Goal: Task Accomplishment & Management: Manage account settings

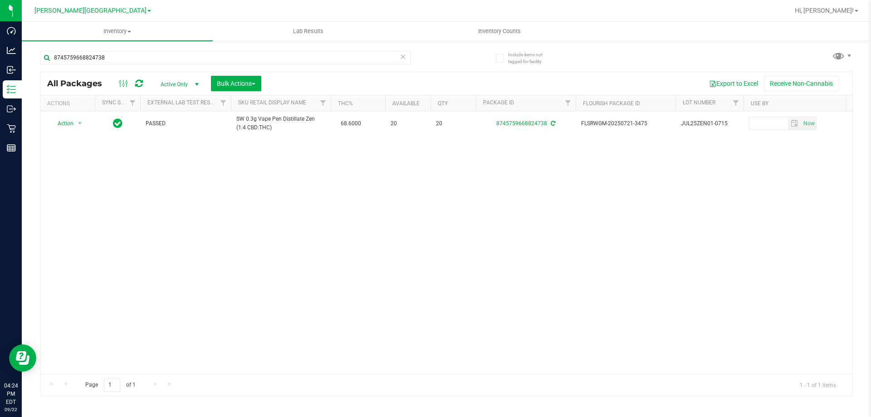
click at [403, 58] on icon at bounding box center [403, 56] width 6 height 11
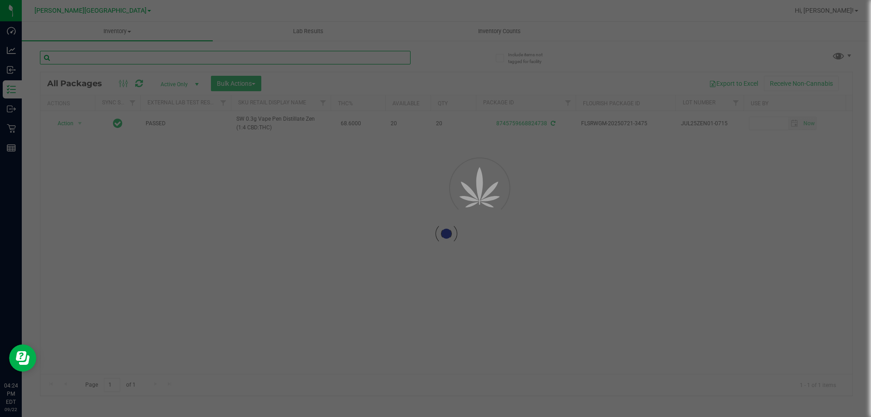
click at [387, 56] on input "text" at bounding box center [225, 58] width 371 height 14
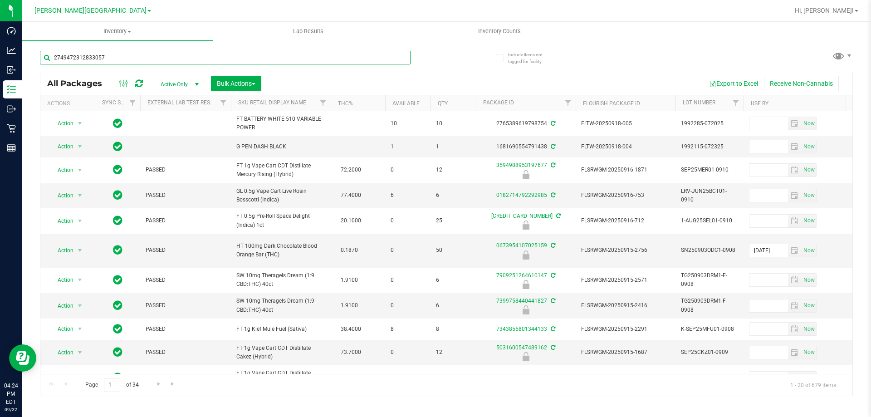
type input "2749472312833057"
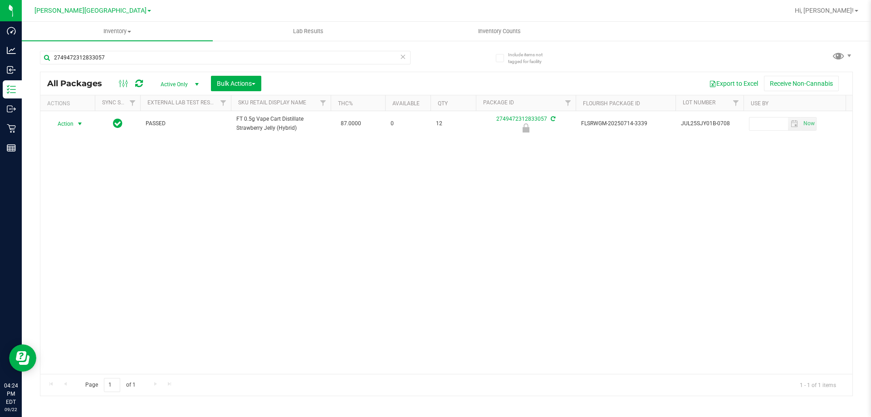
click at [78, 125] on span "select" at bounding box center [79, 123] width 7 height 7
click at [81, 225] on li "Unlock package" at bounding box center [79, 232] width 58 height 14
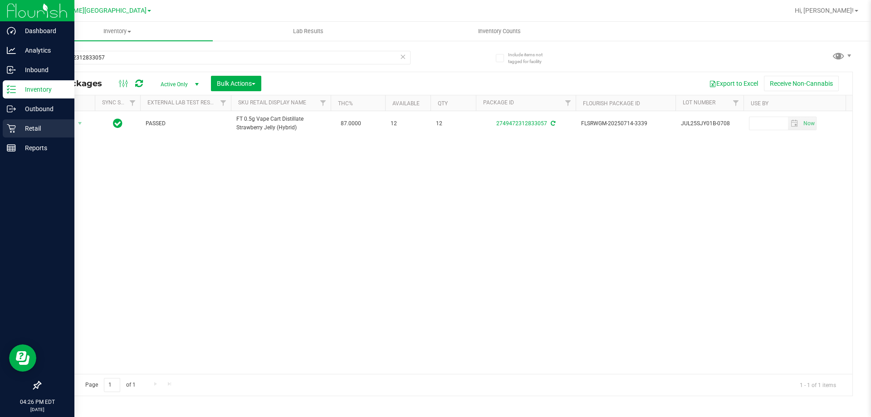
click at [5, 131] on div "Retail" at bounding box center [39, 128] width 72 height 18
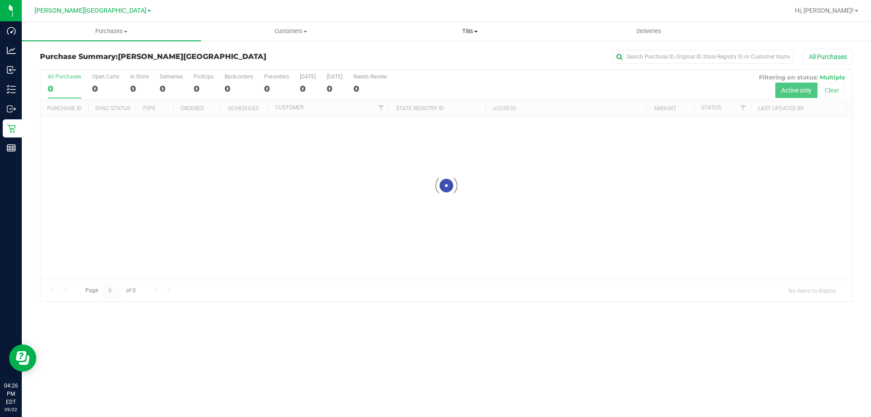
click at [480, 27] on span "Tills" at bounding box center [470, 31] width 178 height 8
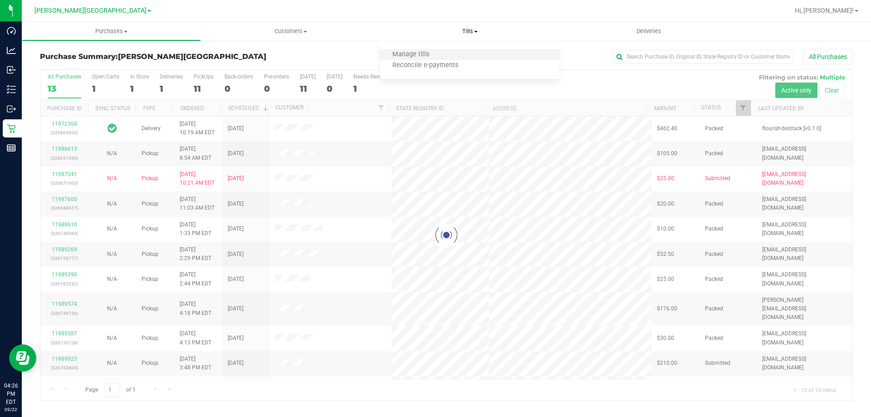
click at [474, 53] on li "Manage tills" at bounding box center [469, 54] width 179 height 11
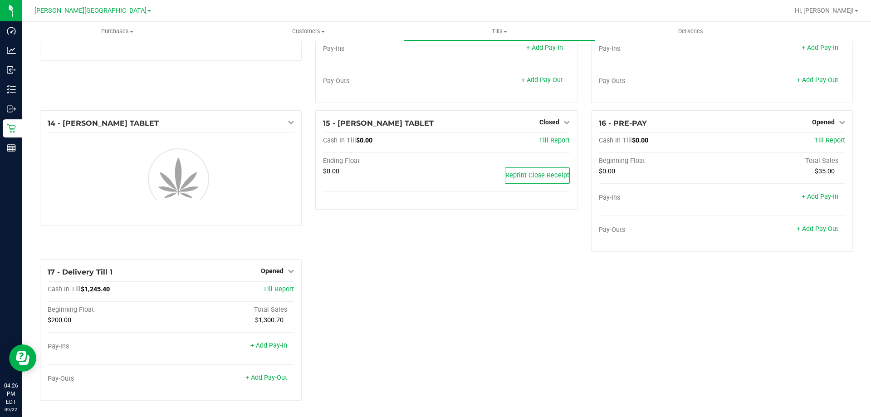
scroll to position [515, 0]
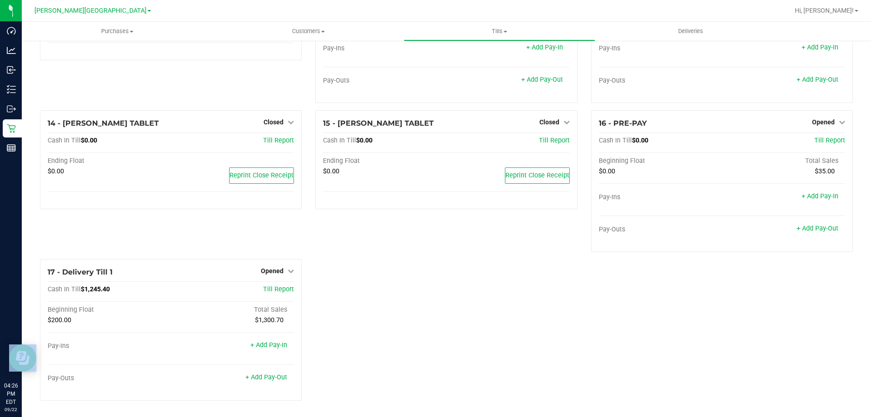
click at [285, 271] on link "Opened" at bounding box center [277, 270] width 33 height 7
click at [279, 289] on link "Close Till" at bounding box center [273, 289] width 24 height 7
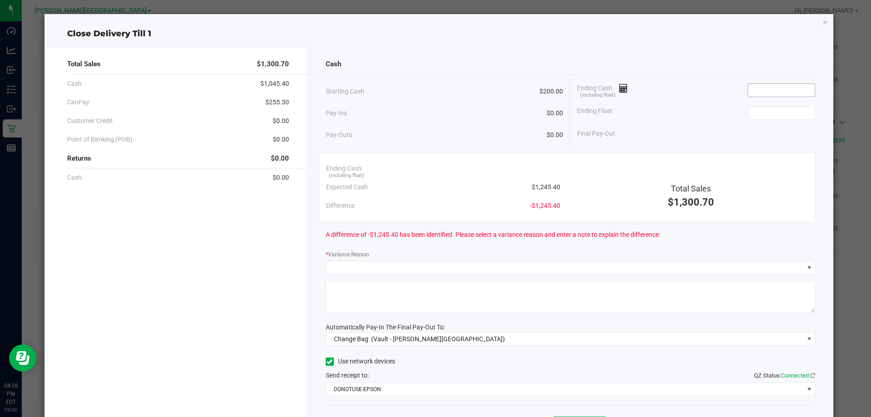
click at [750, 90] on input at bounding box center [781, 90] width 67 height 13
type input "$1,425.40"
click at [762, 114] on input at bounding box center [781, 113] width 67 height 13
type input "$200.00"
click at [722, 109] on div "Ending Float $200.00" at bounding box center [696, 113] width 238 height 23
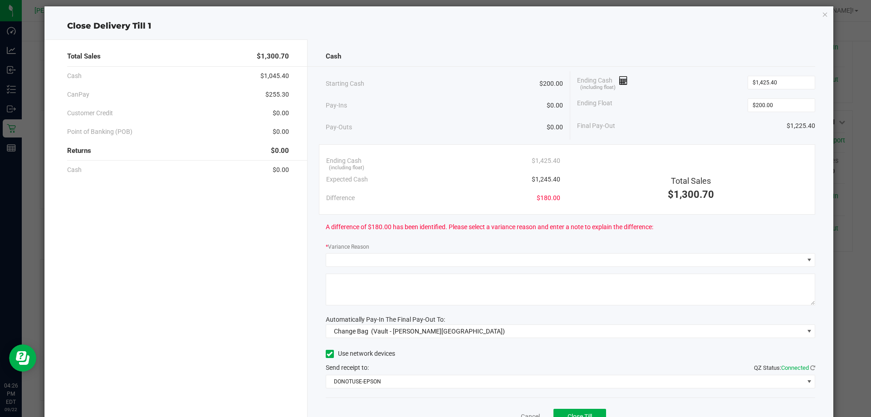
scroll to position [0, 0]
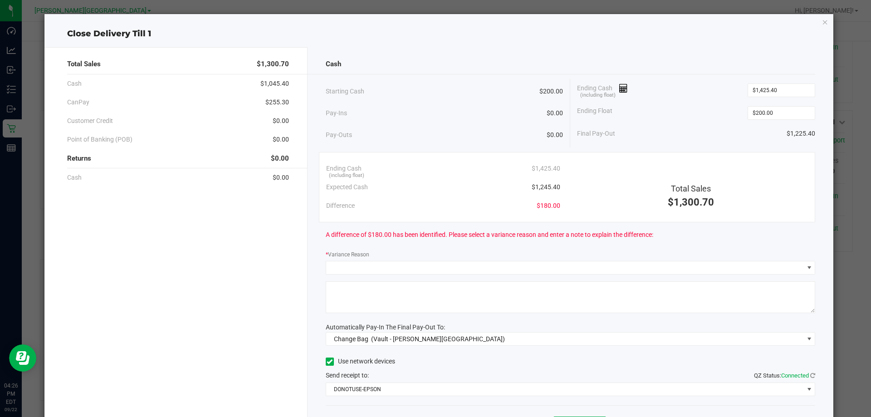
click at [693, 102] on div "Ending Float $200.00" at bounding box center [696, 113] width 238 height 23
click at [757, 88] on input "1425.4" at bounding box center [781, 90] width 67 height 13
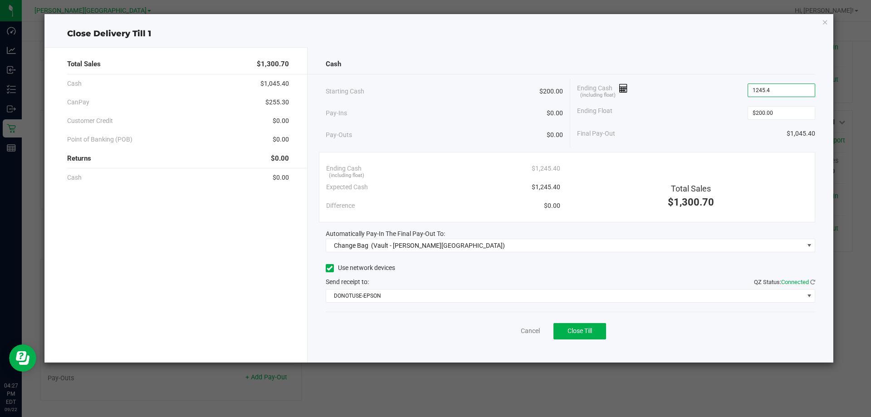
type input "$1,245.40"
click at [679, 126] on div "Final Pay-Out $1,045.40" at bounding box center [696, 133] width 238 height 19
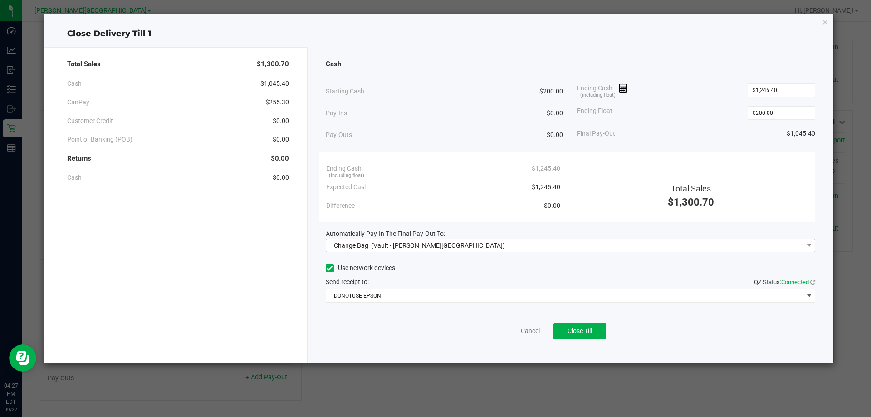
click at [456, 245] on span "Change Bag (Vault - [PERSON_NAME][GEOGRAPHIC_DATA])" at bounding box center [565, 245] width 478 height 13
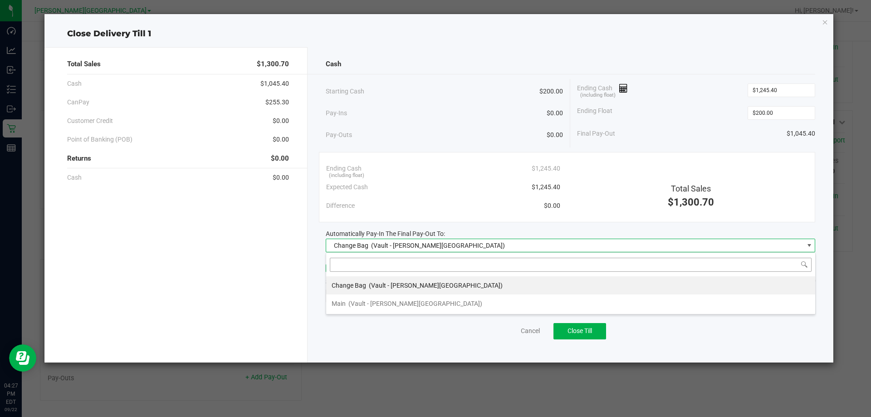
scroll to position [14, 489]
click at [459, 308] on li "Main (Vault - [PERSON_NAME][GEOGRAPHIC_DATA])" at bounding box center [570, 303] width 489 height 18
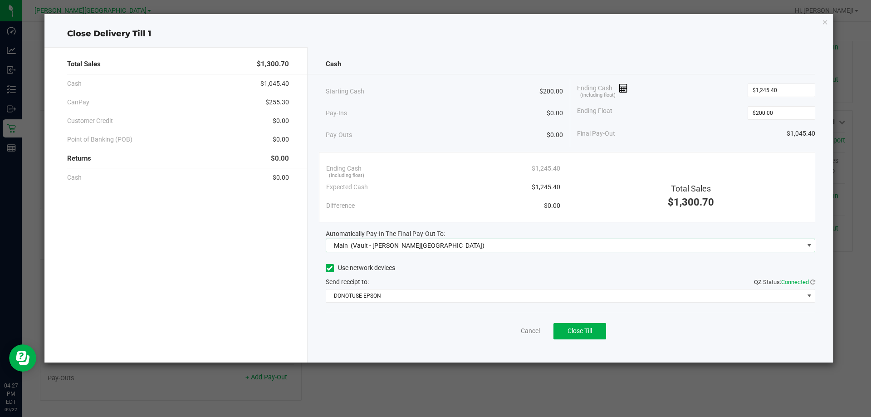
click at [455, 278] on div "Send receipt to: QZ Status: Connected" at bounding box center [571, 282] width 490 height 10
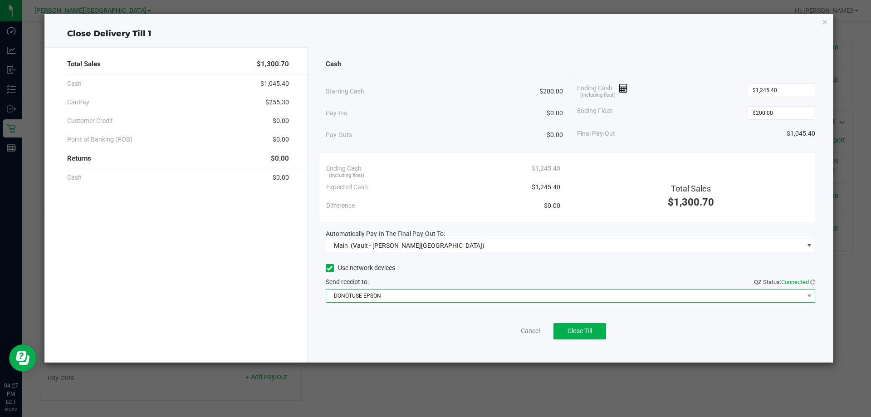
click at [450, 294] on span "DONOTUSE-EPSON" at bounding box center [565, 295] width 478 height 13
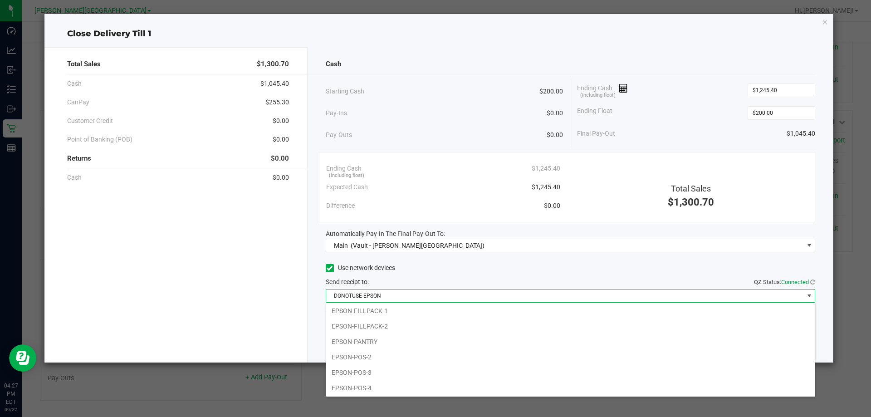
scroll to position [94, 0]
click at [419, 310] on li "EPSON-FILLPACK-1" at bounding box center [570, 310] width 489 height 15
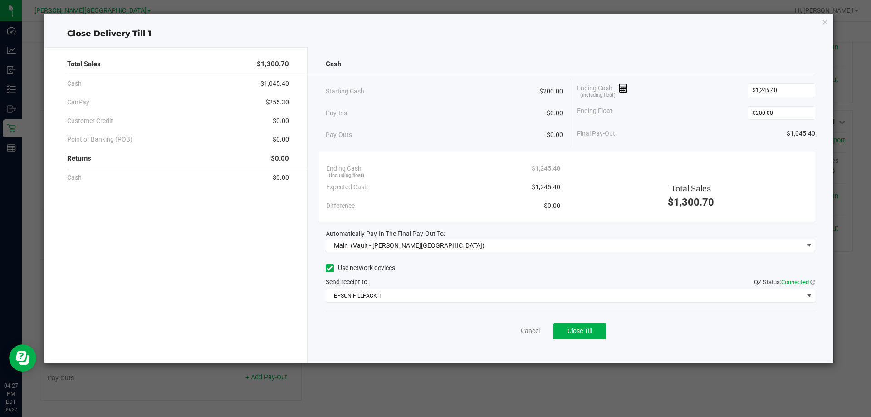
click at [434, 277] on div "Send receipt to: QZ Status: Connected" at bounding box center [571, 282] width 490 height 10
click at [676, 340] on div "Cancel Close Till" at bounding box center [571, 329] width 490 height 35
click at [589, 331] on span "Close Till" at bounding box center [579, 330] width 24 height 7
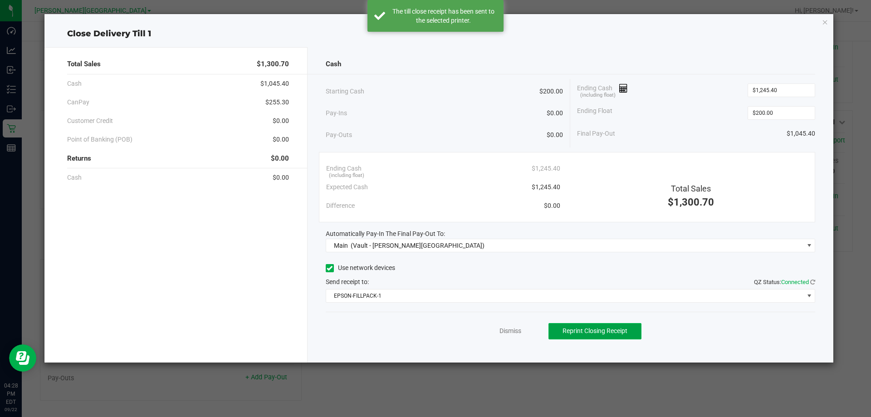
click at [595, 331] on span "Reprint Closing Receipt" at bounding box center [594, 330] width 65 height 7
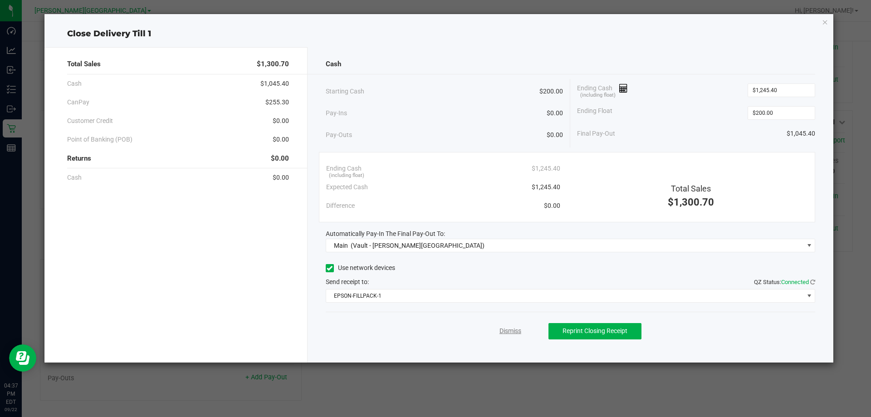
click at [509, 331] on link "Dismiss" at bounding box center [510, 331] width 22 height 10
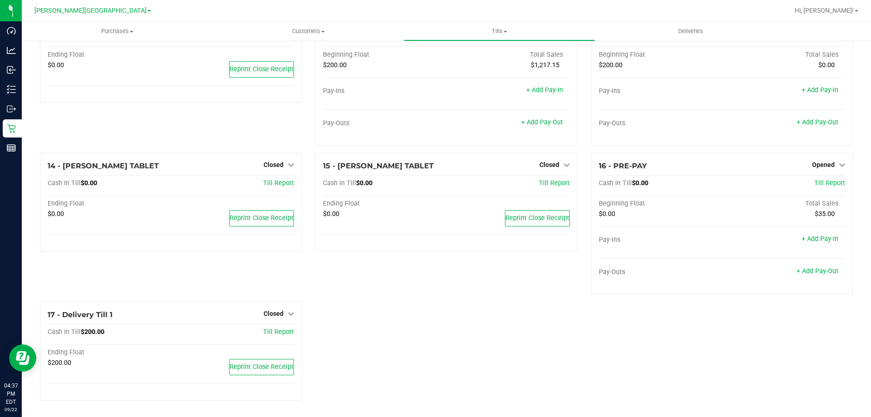
scroll to position [485, 0]
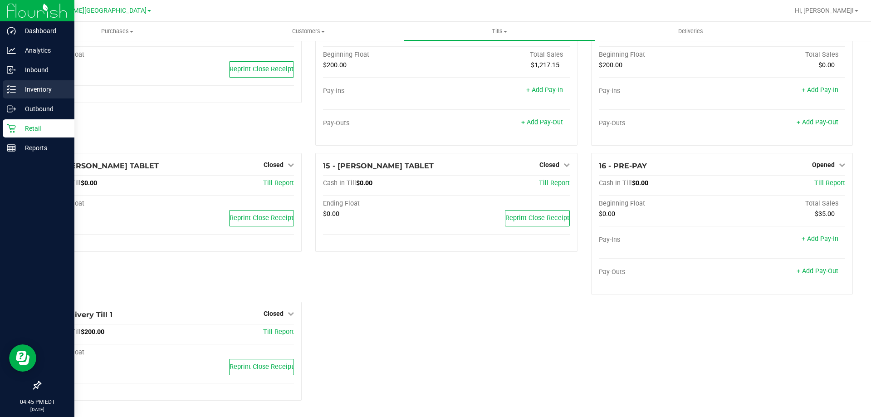
click at [13, 93] on line at bounding box center [12, 93] width 5 height 0
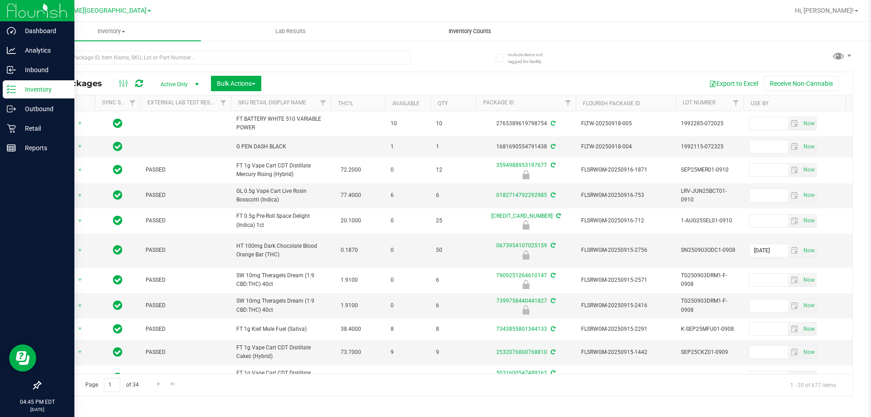
click at [459, 29] on span "Inventory Counts" at bounding box center [469, 31] width 67 height 8
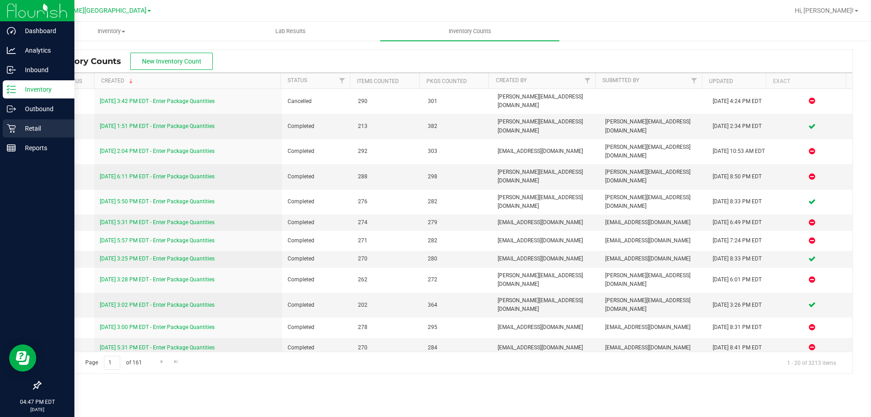
click at [29, 123] on p "Retail" at bounding box center [43, 128] width 54 height 11
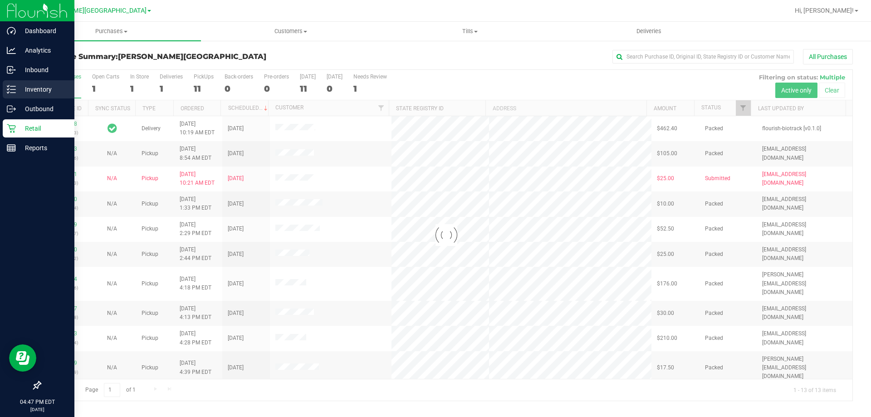
click at [25, 85] on p "Inventory" at bounding box center [43, 89] width 54 height 11
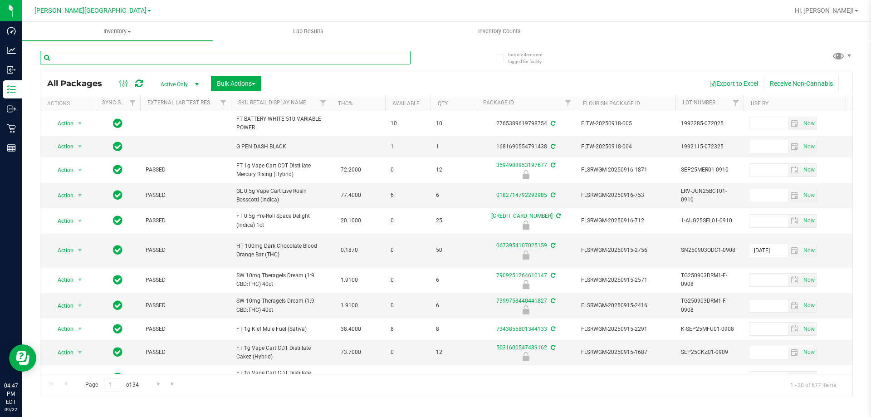
click at [256, 55] on input "text" at bounding box center [225, 58] width 371 height 14
type input "5182331563978398"
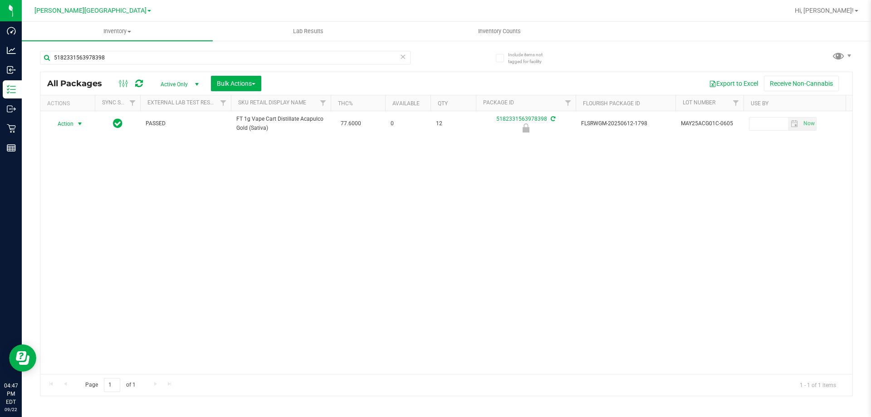
click at [76, 123] on span "select" at bounding box center [79, 123] width 11 height 13
click at [87, 225] on li "Unlock package" at bounding box center [79, 232] width 58 height 14
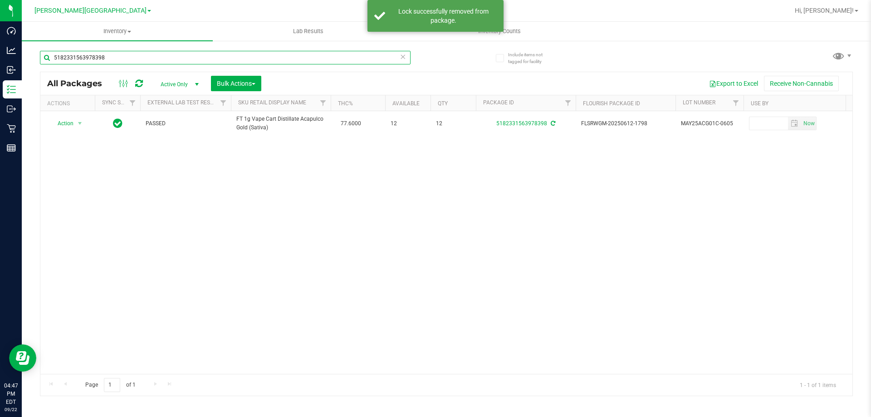
click at [189, 60] on input "5182331563978398" at bounding box center [225, 58] width 371 height 14
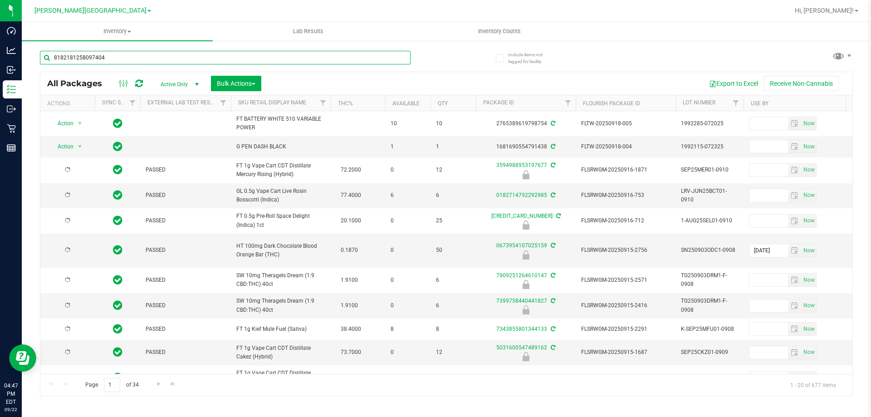
type input "8182181258097404"
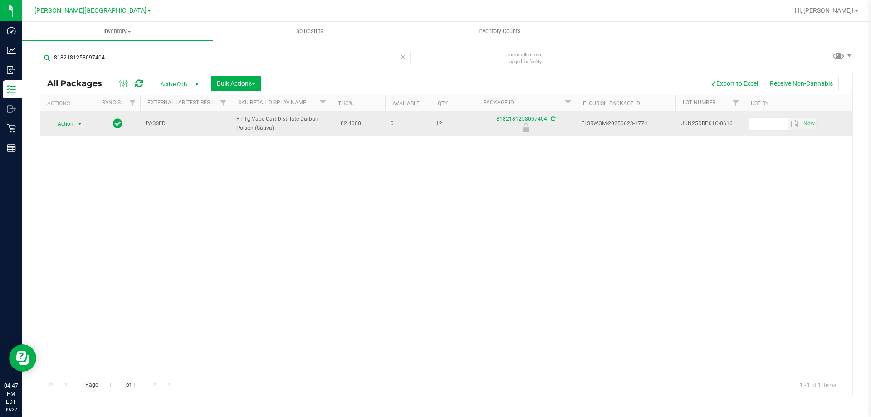
click at [78, 124] on span "select" at bounding box center [79, 123] width 7 height 7
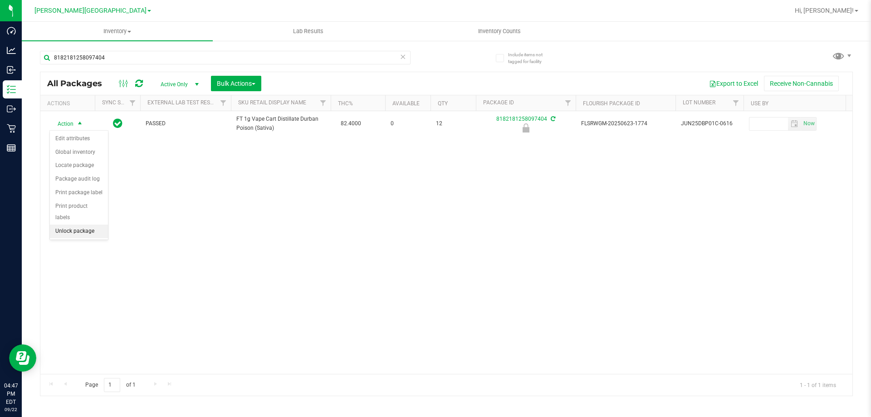
click at [66, 225] on li "Unlock package" at bounding box center [79, 232] width 58 height 14
click at [843, 10] on span "Hi, [PERSON_NAME]!" at bounding box center [824, 10] width 59 height 7
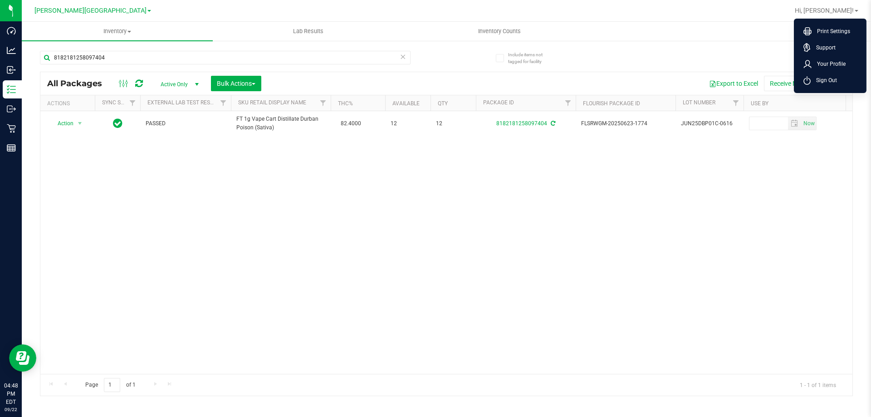
click at [501, 255] on div "Action Action Adjust qty Create package Edit attributes Global inventory Locate…" at bounding box center [446, 242] width 812 height 263
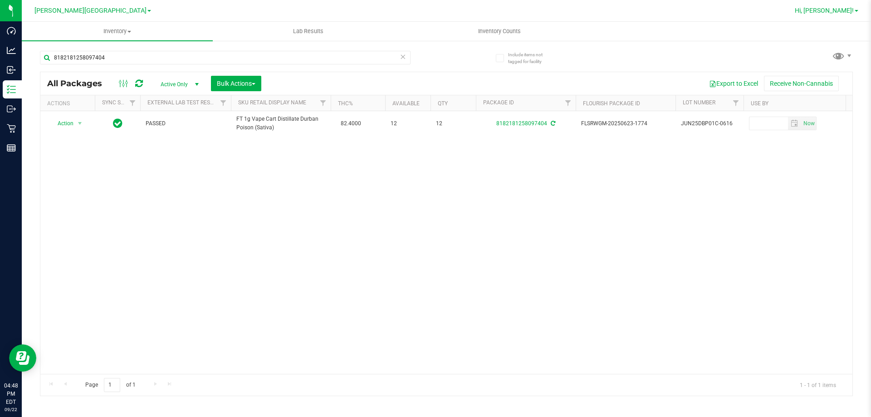
click at [840, 12] on span "Hi, [PERSON_NAME]!" at bounding box center [824, 10] width 59 height 7
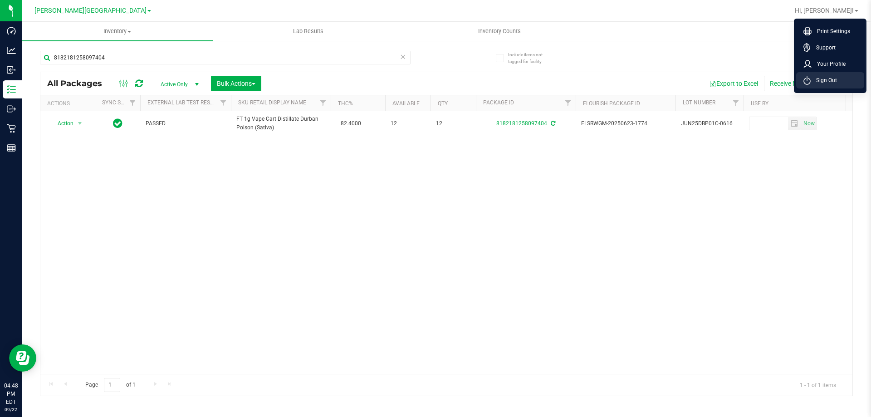
click at [830, 79] on span "Sign Out" at bounding box center [823, 80] width 26 height 9
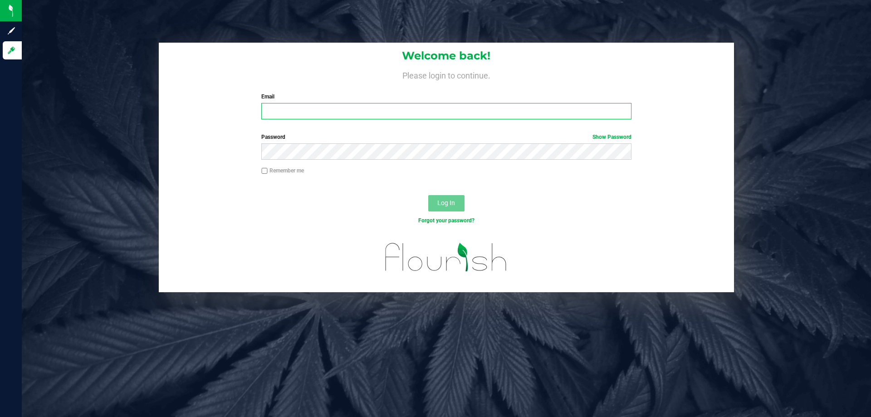
click at [289, 117] on input "Email" at bounding box center [446, 111] width 370 height 16
type input "[EMAIL_ADDRESS][DOMAIN_NAME]"
click at [428, 195] on button "Log In" at bounding box center [446, 203] width 36 height 16
